Goal: Task Accomplishment & Management: Use online tool/utility

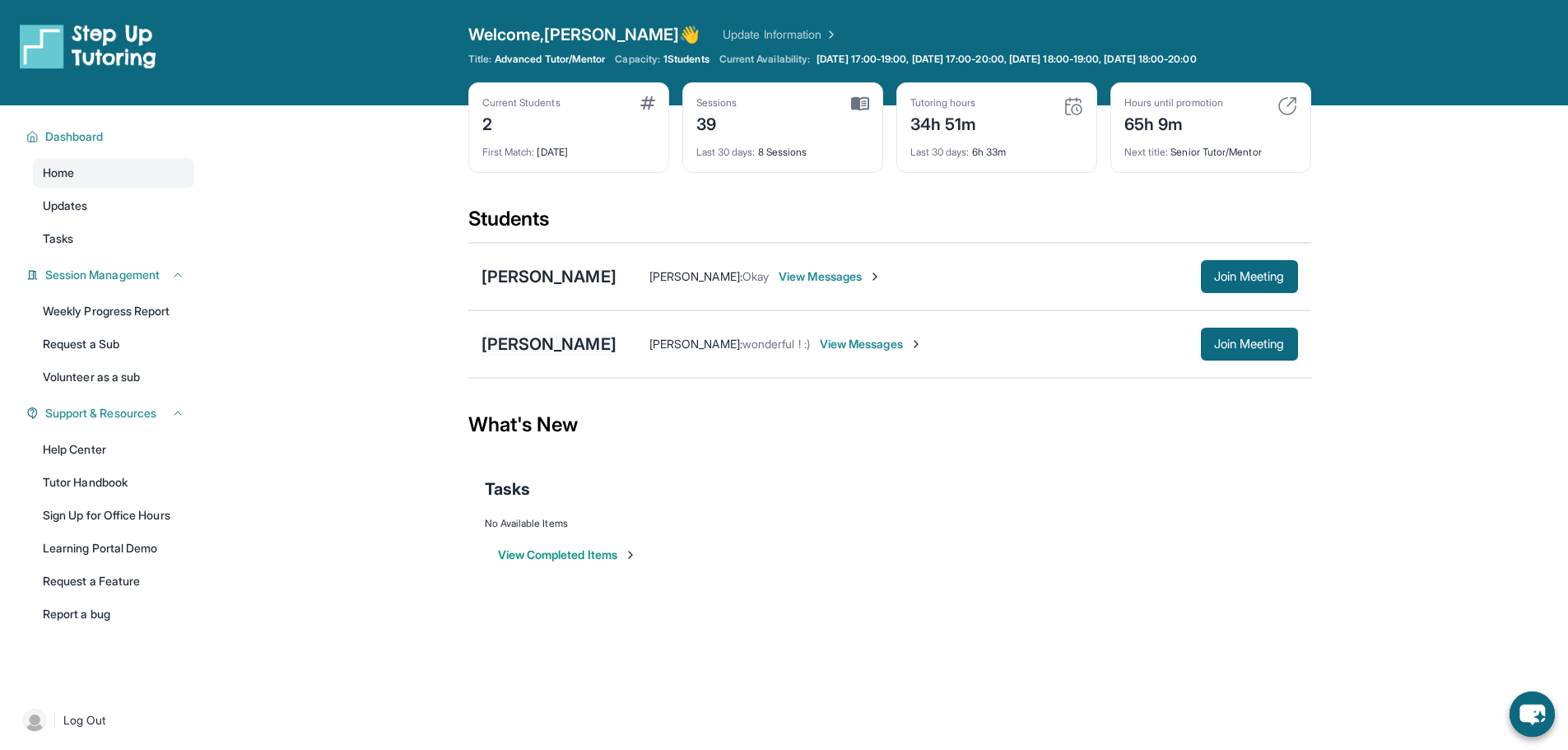
click at [556, 346] on div "[PERSON_NAME]" at bounding box center [548, 343] width 135 height 23
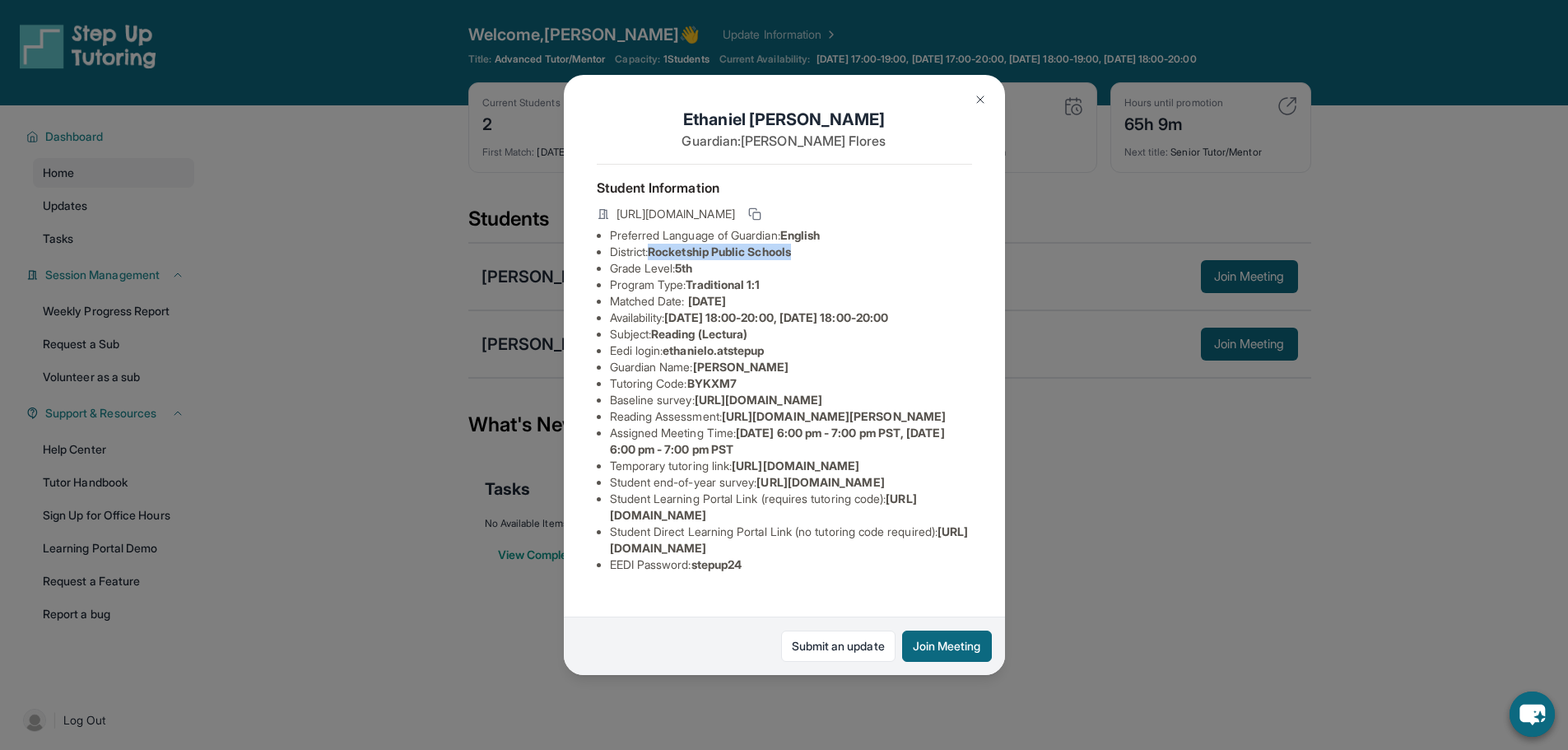
drag, startPoint x: 656, startPoint y: 261, endPoint x: 828, endPoint y: 267, distance: 172.1
click at [828, 260] on li "District: Rocketship Public Schools" at bounding box center [791, 252] width 362 height 17
click at [393, 324] on div "[PERSON_NAME] Guardian: [PERSON_NAME] Student Information [URL][DOMAIN_NAME] Pr…" at bounding box center [784, 375] width 1568 height 750
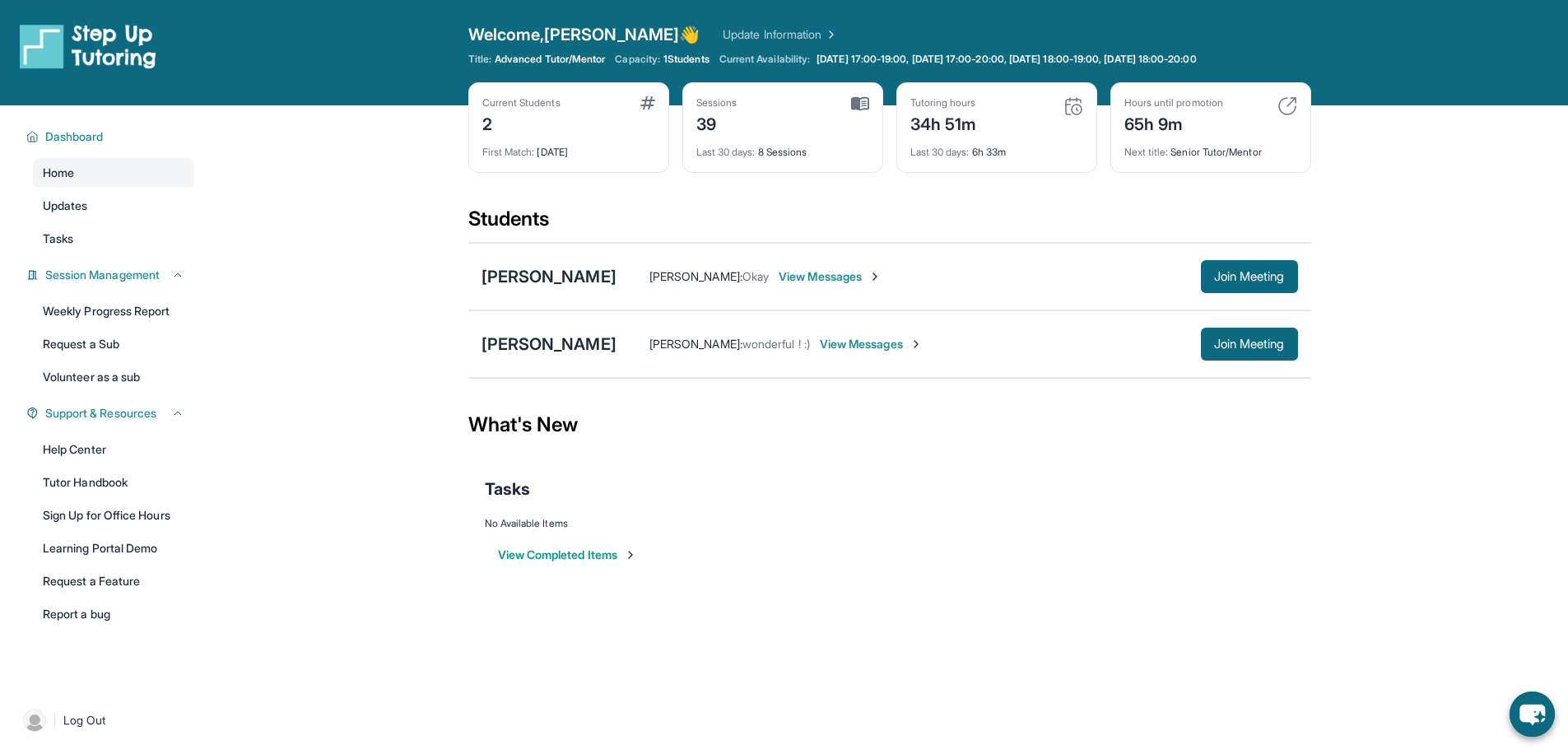
click at [814, 271] on span "View Messages" at bounding box center [830, 276] width 103 height 17
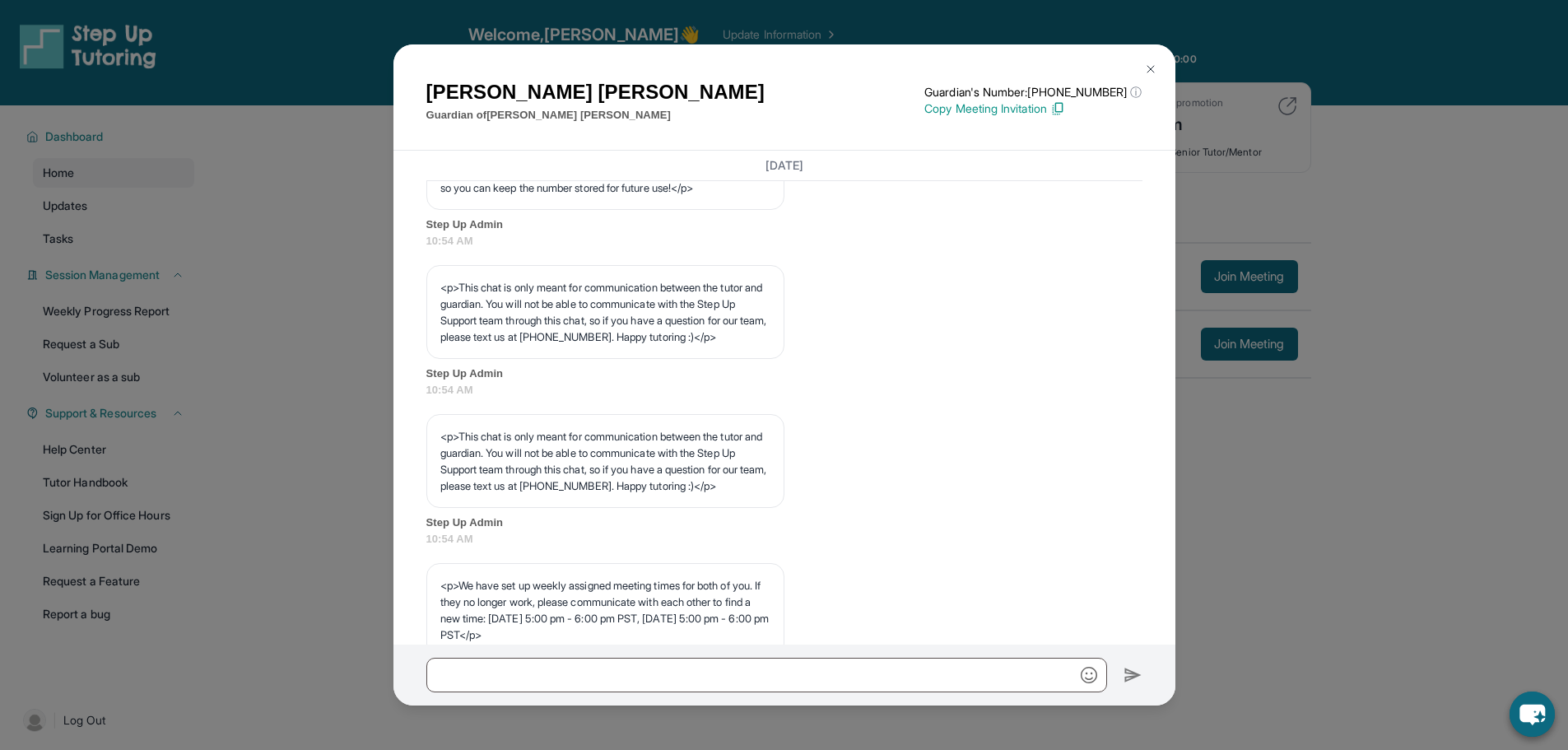
scroll to position [19024, 0]
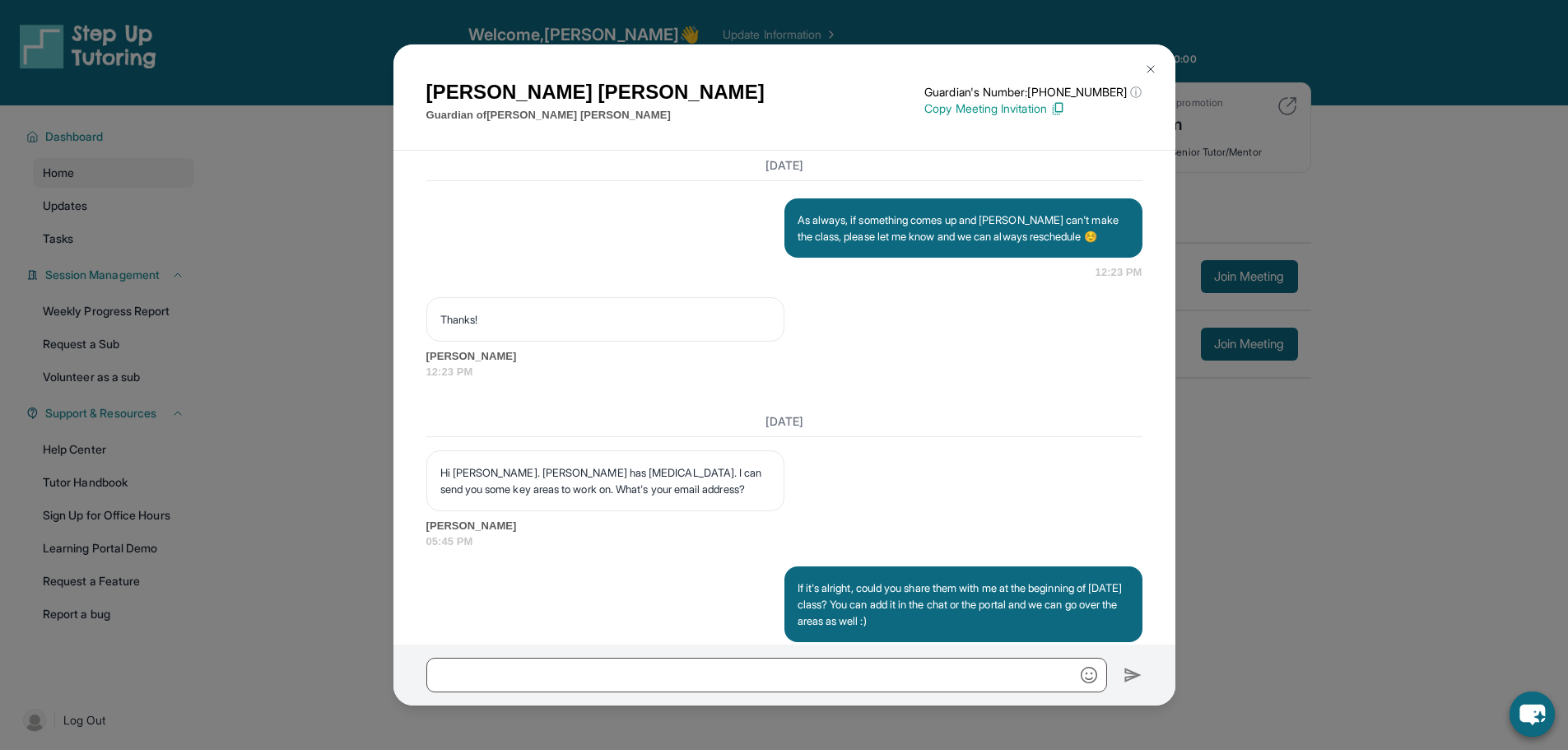
click at [1148, 73] on img at bounding box center [1151, 69] width 13 height 13
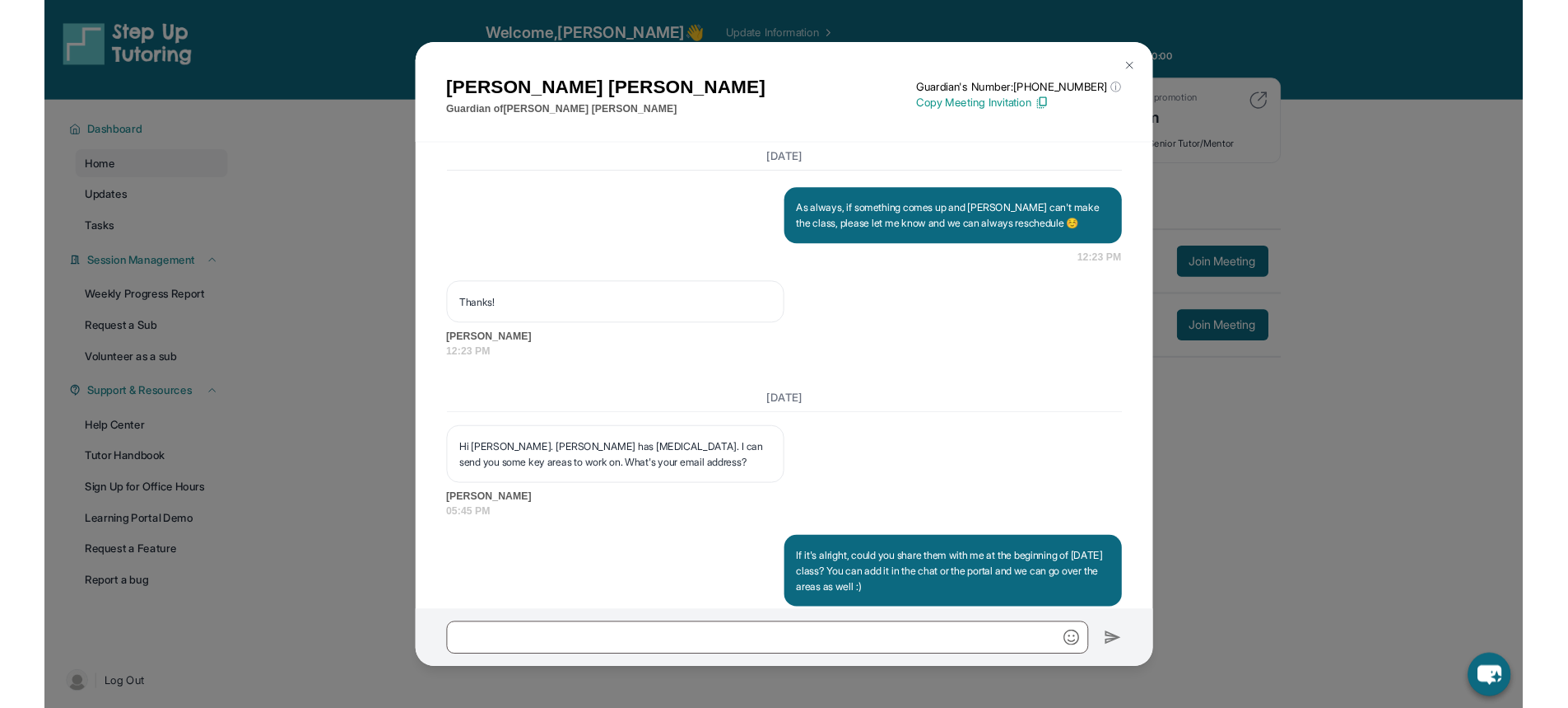
scroll to position [0, 0]
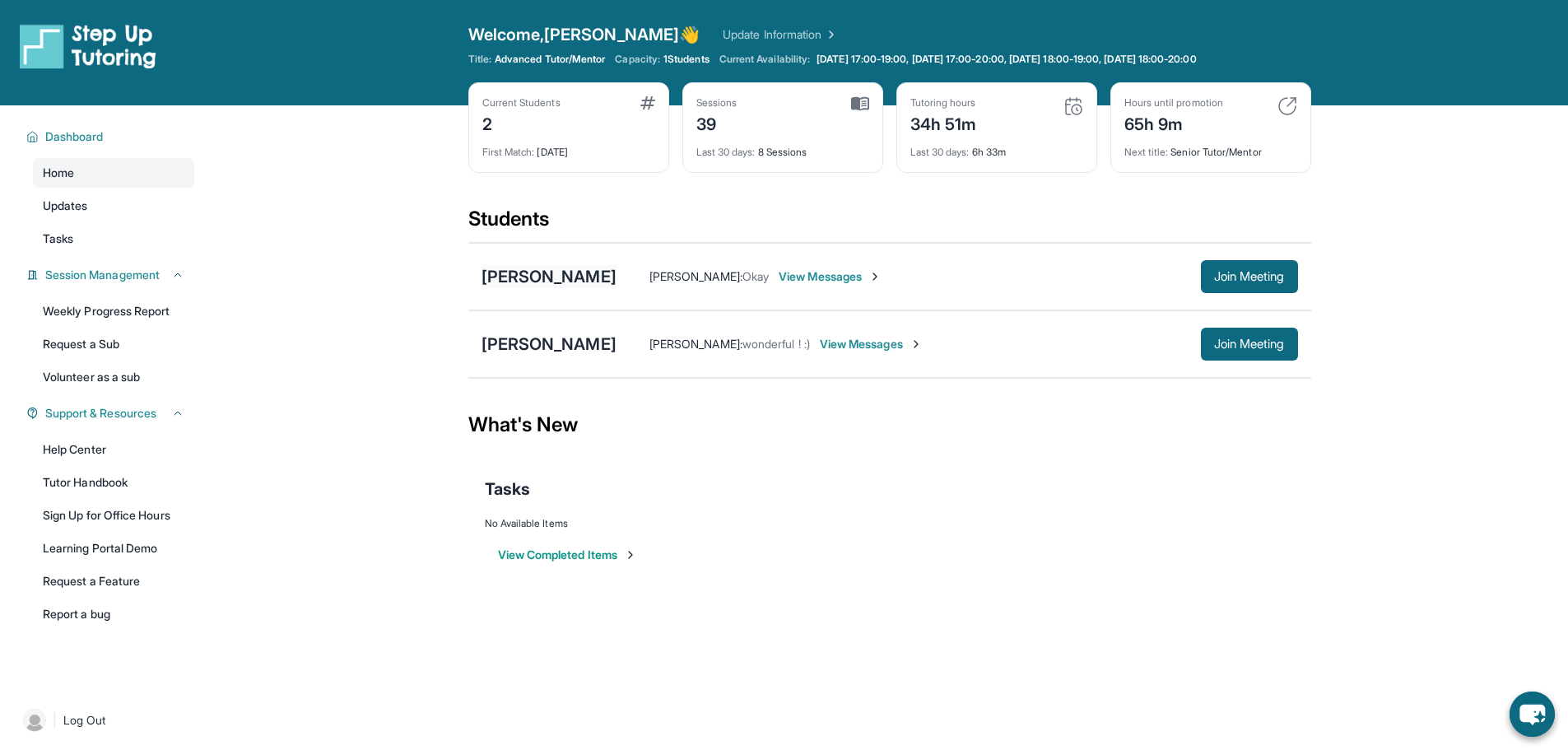
click at [575, 275] on div "[PERSON_NAME]" at bounding box center [548, 276] width 135 height 23
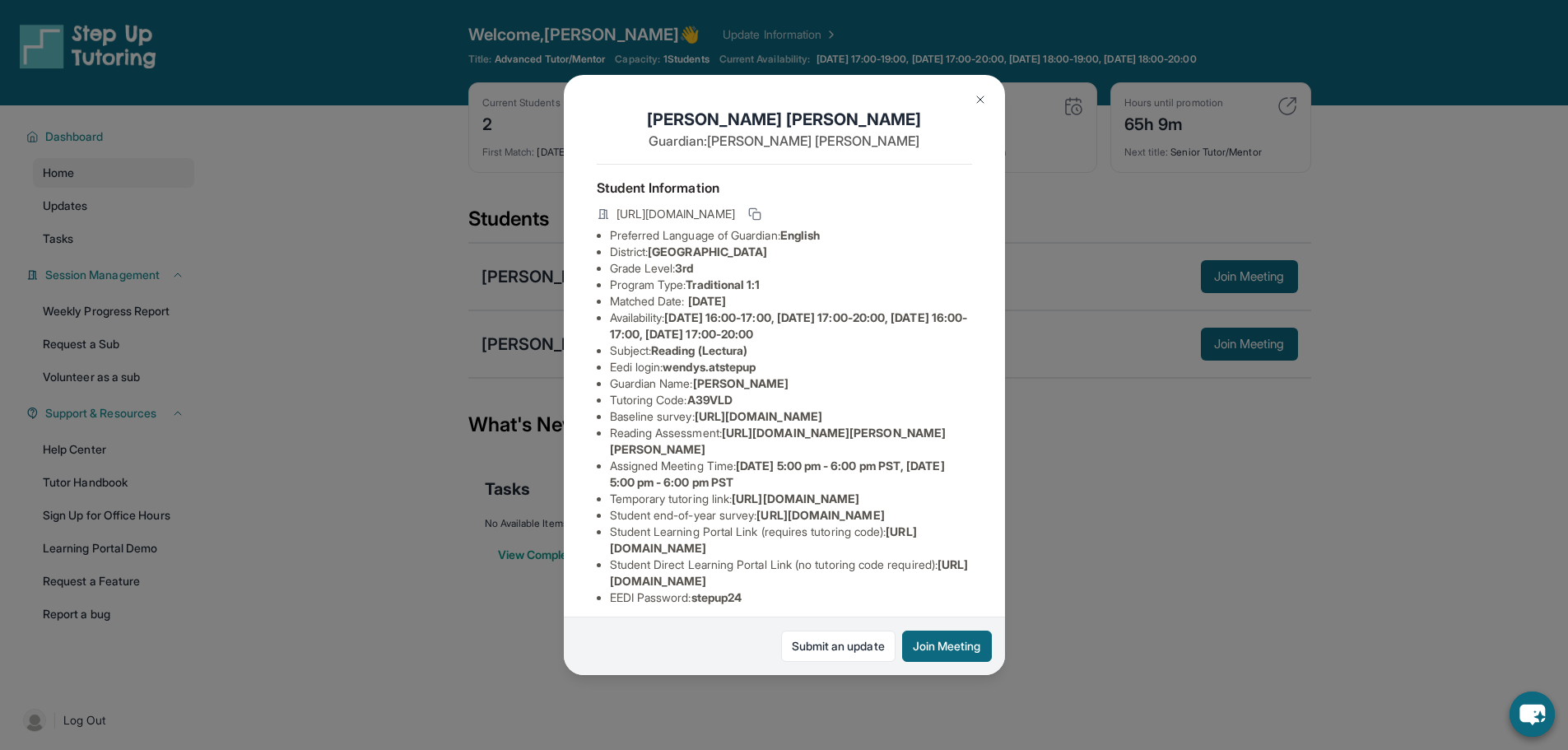
click at [971, 94] on button at bounding box center [980, 99] width 33 height 33
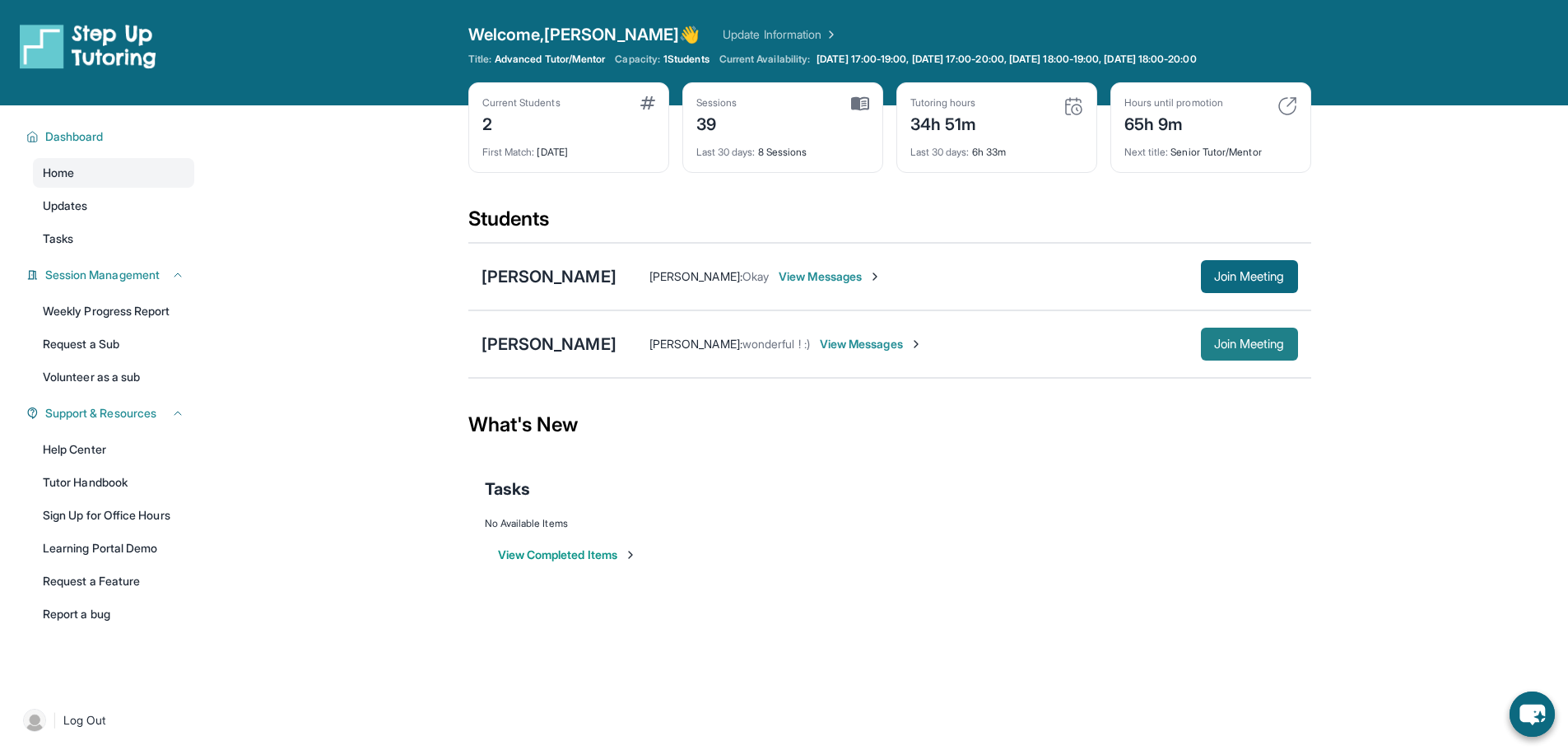
click at [1201, 343] on button "Join Meeting" at bounding box center [1250, 343] width 97 height 33
